Goal: Information Seeking & Learning: Learn about a topic

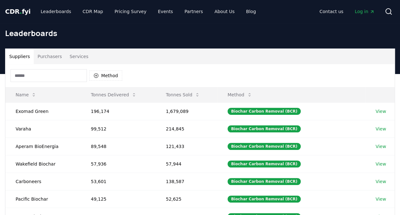
click at [35, 33] on h1 "Leaderboards" at bounding box center [200, 33] width 390 height 10
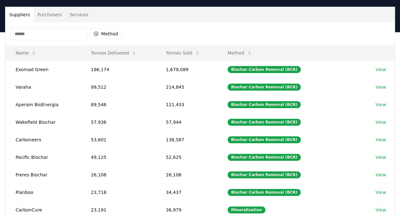
scroll to position [32, 0]
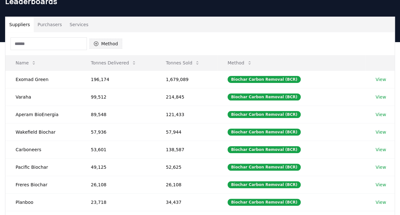
click at [101, 41] on button "Method" at bounding box center [106, 44] width 33 height 10
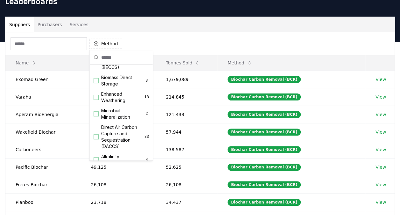
scroll to position [64, 0]
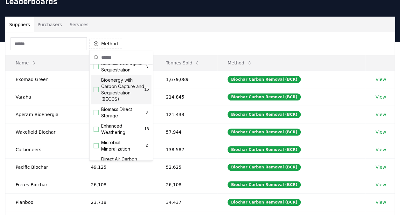
click at [92, 92] on div "Bioenergy with Carbon Capture and Sequestration (BECCS) 16" at bounding box center [121, 89] width 61 height 29
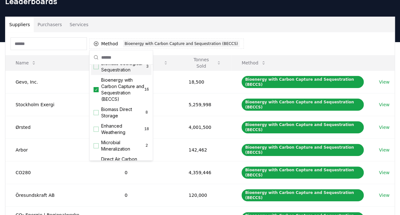
click at [277, 35] on div "Method 1 Bioenergy with Carbon Capture and Sequestration (BECCS)" at bounding box center [200, 43] width 390 height 23
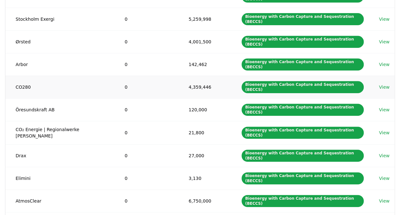
scroll to position [127, 0]
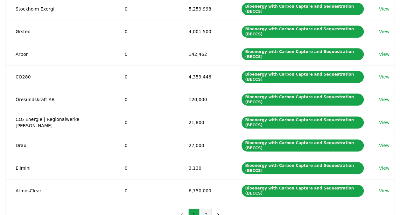
click at [205, 208] on button "2" at bounding box center [206, 214] width 11 height 13
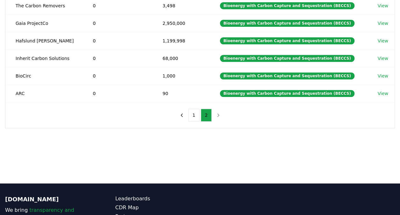
scroll to position [48, 0]
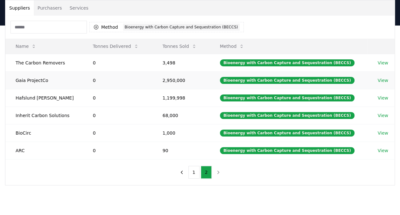
click at [162, 79] on td "2,950,000" at bounding box center [181, 80] width 57 height 18
click at [38, 80] on td "Gaia ProjectCo" at bounding box center [43, 80] width 77 height 18
click at [381, 79] on link "View" at bounding box center [383, 80] width 11 height 6
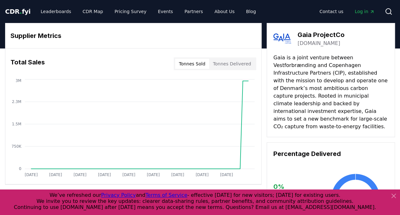
click at [202, 61] on button "Tonnes Sold" at bounding box center [192, 64] width 34 height 10
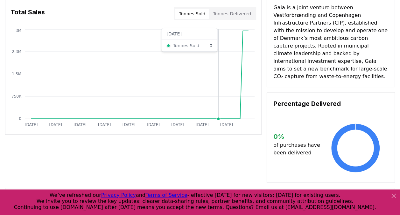
scroll to position [64, 0]
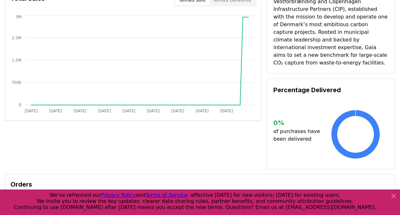
click at [393, 195] on icon at bounding box center [394, 196] width 8 height 8
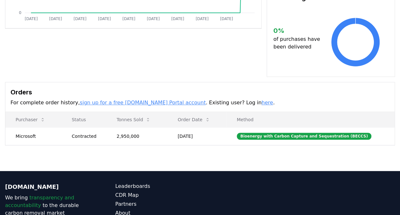
scroll to position [159, 0]
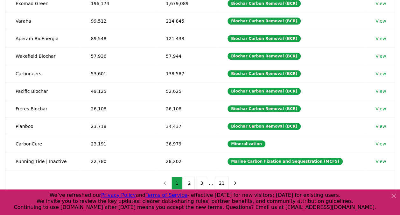
scroll to position [176, 0]
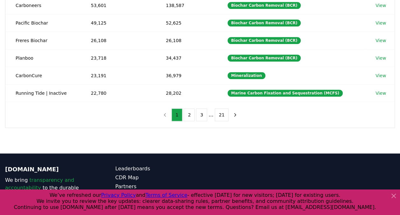
click at [395, 195] on icon at bounding box center [394, 196] width 8 height 8
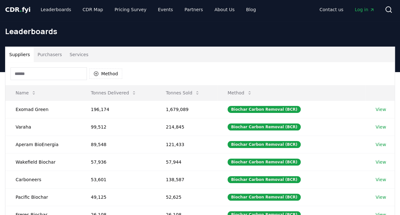
scroll to position [0, 0]
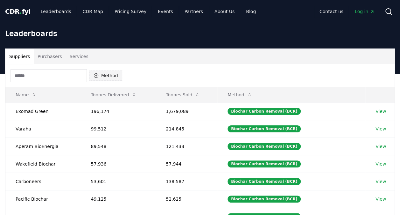
click at [110, 75] on button "Method" at bounding box center [106, 75] width 33 height 10
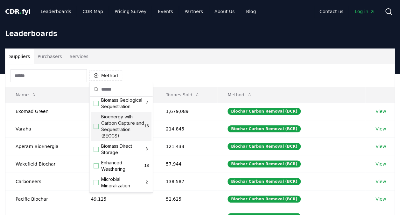
scroll to position [64, 0]
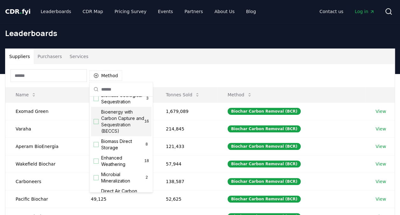
click at [96, 124] on div "Suggestions" at bounding box center [96, 121] width 5 height 5
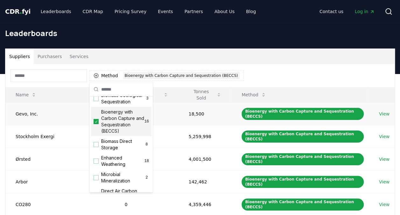
click at [165, 114] on td "18,500" at bounding box center [147, 113] width 64 height 23
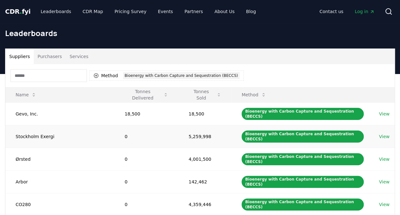
click at [31, 129] on td "Stockholm Exergi" at bounding box center [59, 136] width 109 height 23
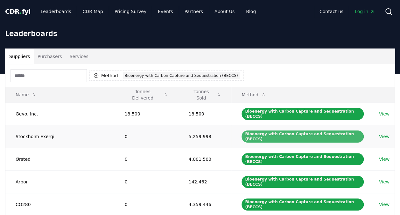
click at [272, 130] on div "Bioenergy with Carbon Capture and Sequestration (BECCS)" at bounding box center [303, 136] width 122 height 12
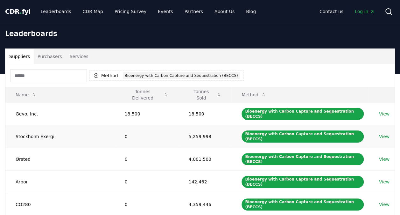
click at [191, 128] on td "5,259,998" at bounding box center [205, 136] width 53 height 23
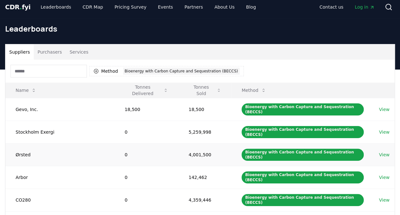
scroll to position [0, 0]
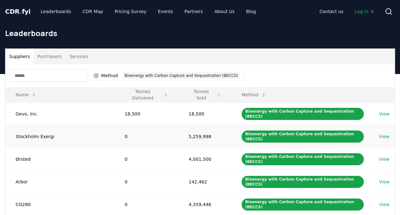
click at [387, 133] on link "View" at bounding box center [384, 136] width 11 height 6
